Goal: Information Seeking & Learning: Learn about a topic

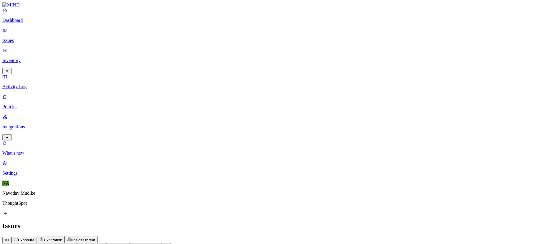
click at [320, 235] on div "All Exposure Exfiltration Insider threat" at bounding box center [275, 238] width 547 height 7
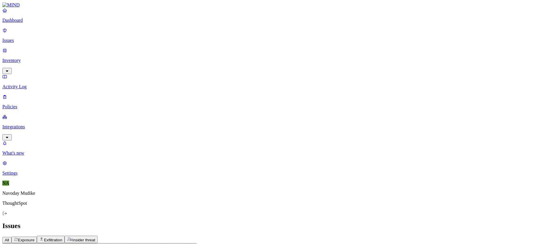
drag, startPoint x: 457, startPoint y: 90, endPoint x: 506, endPoint y: 96, distance: 49.3
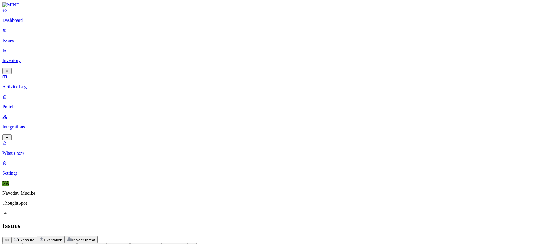
drag, startPoint x: 507, startPoint y: 96, endPoint x: 463, endPoint y: 94, distance: 44.2
drag, startPoint x: 513, startPoint y: 95, endPoint x: 463, endPoint y: 88, distance: 50.9
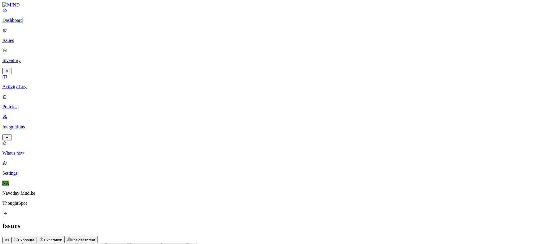
drag, startPoint x: 507, startPoint y: 96, endPoint x: 458, endPoint y: 94, distance: 49.2
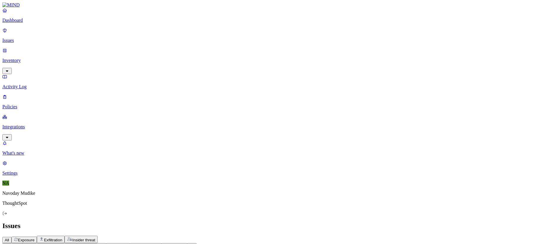
drag, startPoint x: 463, startPoint y: 96, endPoint x: 521, endPoint y: 91, distance: 57.6
click at [378, 222] on h2 "Issues" at bounding box center [275, 226] width 547 height 8
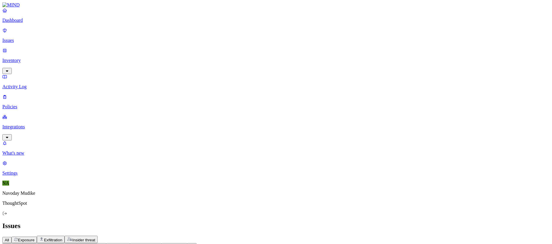
click at [34, 237] on span "Exposure" at bounding box center [26, 239] width 16 height 4
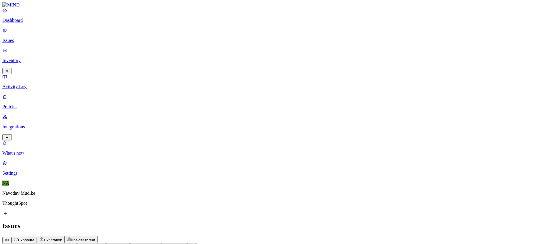
click at [383, 222] on h2 "Issues" at bounding box center [275, 226] width 547 height 8
click at [27, 23] on p "Dashboard" at bounding box center [275, 20] width 547 height 5
click at [23, 33] on link "Issues" at bounding box center [275, 35] width 547 height 15
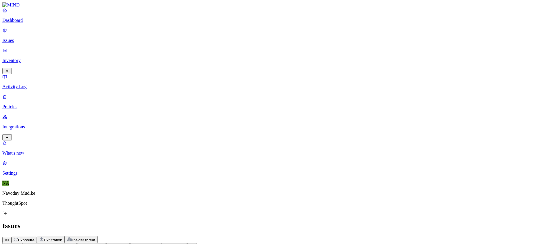
click at [365, 235] on div "All Exposure Exfiltration Insider threat" at bounding box center [275, 238] width 547 height 7
click at [486, 222] on h2 "Issues" at bounding box center [275, 226] width 547 height 8
drag, startPoint x: 274, startPoint y: 7, endPoint x: 269, endPoint y: 7, distance: 4.7
click at [274, 222] on h2 "Issues" at bounding box center [275, 226] width 547 height 8
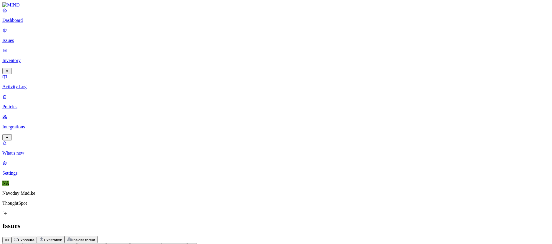
click at [358, 235] on div "All Exposure Exfiltration Insider threat" at bounding box center [275, 238] width 547 height 7
click at [62, 237] on span "Exfiltration" at bounding box center [53, 239] width 18 height 4
click at [95, 237] on span "Insider threat" at bounding box center [83, 239] width 23 height 4
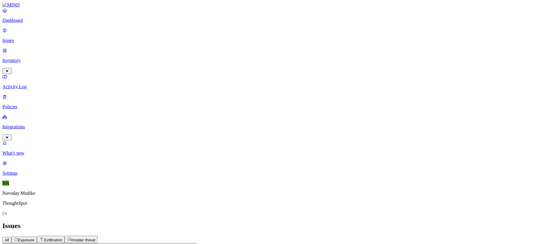
click at [62, 237] on span "Exfiltration" at bounding box center [53, 239] width 18 height 4
click at [34, 237] on span "Exposure" at bounding box center [26, 239] width 16 height 4
click at [22, 243] on button "Policy" at bounding box center [12, 246] width 20 height 6
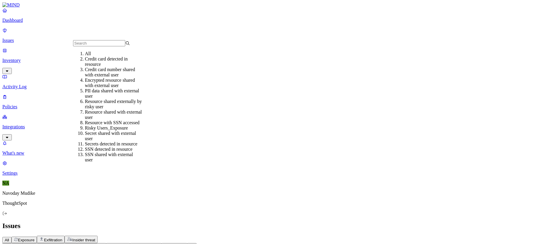
click at [106, 46] on input "text" at bounding box center [99, 43] width 52 height 6
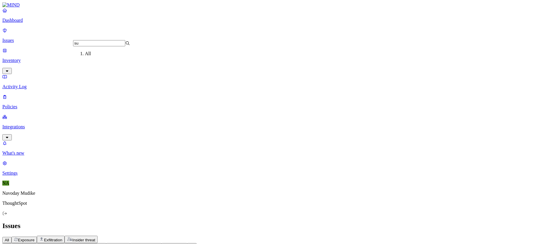
type input "s"
type input "down"
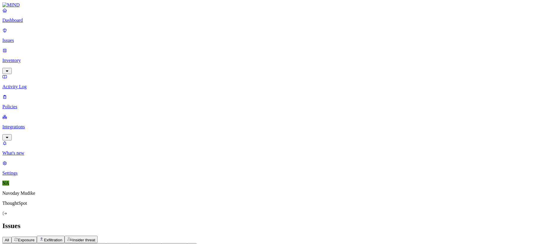
click at [325, 222] on div "Issues" at bounding box center [275, 226] width 547 height 8
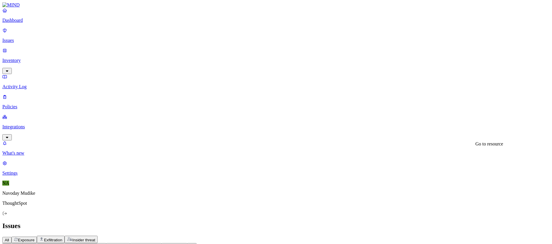
click at [11, 237] on button "All" at bounding box center [6, 240] width 9 height 6
click at [20, 243] on icon "button" at bounding box center [17, 246] width 5 height 4
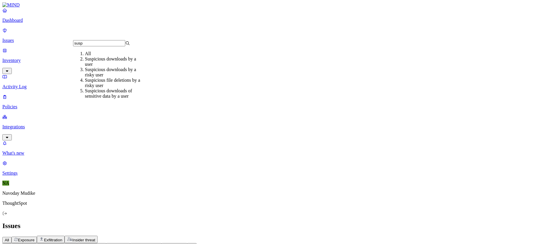
type input "susp"
click at [102, 67] on div "Suspicious downloads by a user" at bounding box center [113, 61] width 57 height 11
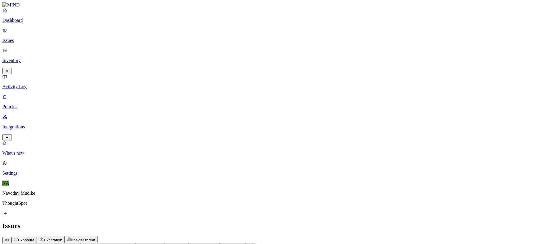
click at [356, 222] on h2 "Issues" at bounding box center [275, 226] width 547 height 8
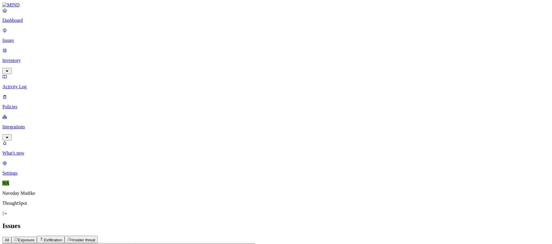
scroll to position [0, 0]
